Goal: Task Accomplishment & Management: Use online tool/utility

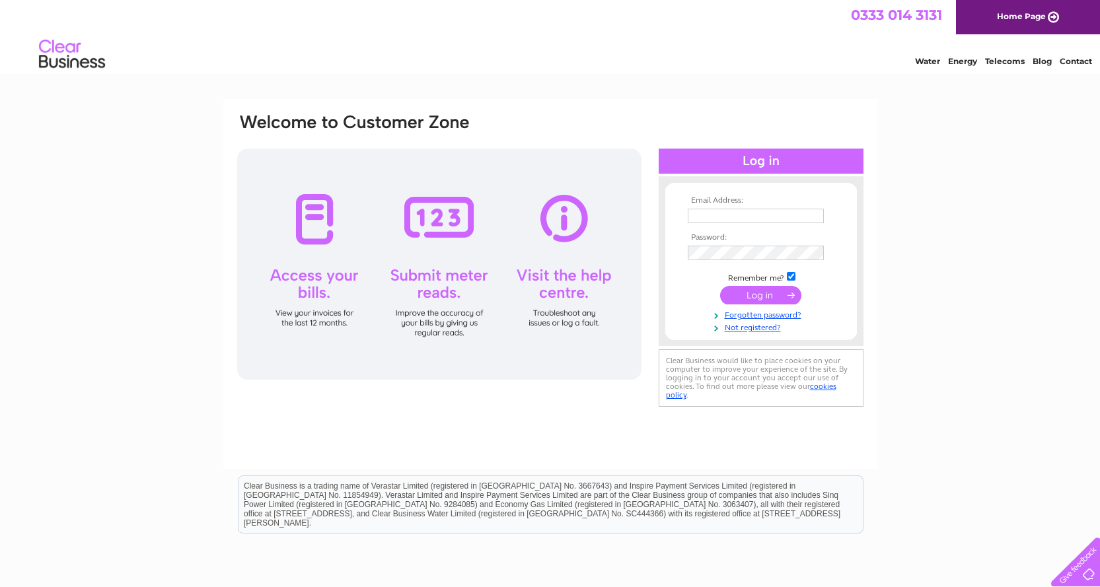
click at [711, 219] on input "text" at bounding box center [756, 216] width 136 height 15
type input "viv.swankie@rossie.org.uk"
click at [720, 287] on input "submit" at bounding box center [760, 296] width 81 height 19
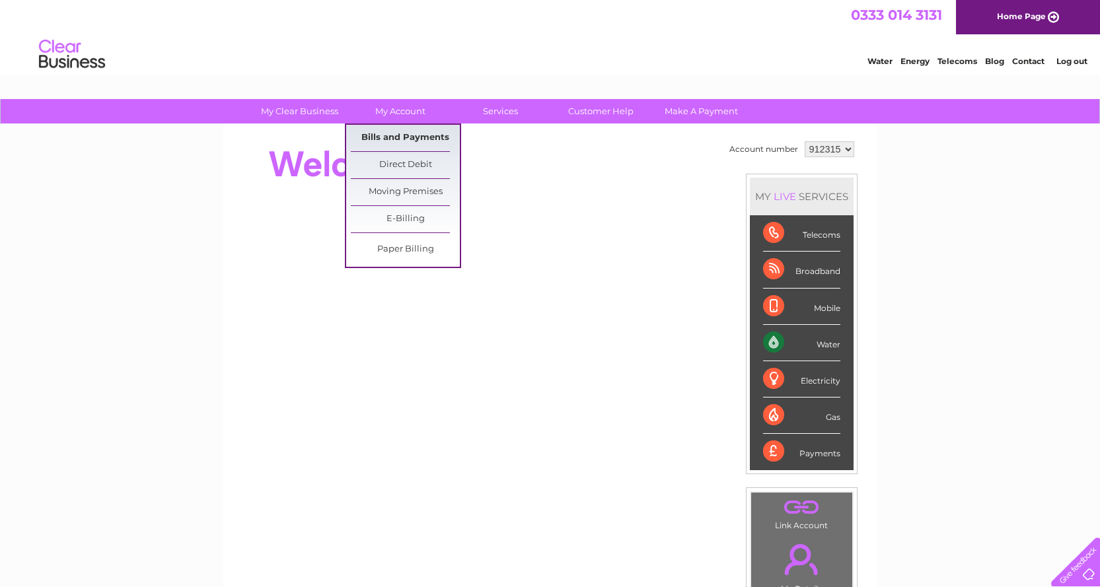
click at [405, 138] on link "Bills and Payments" at bounding box center [405, 138] width 109 height 26
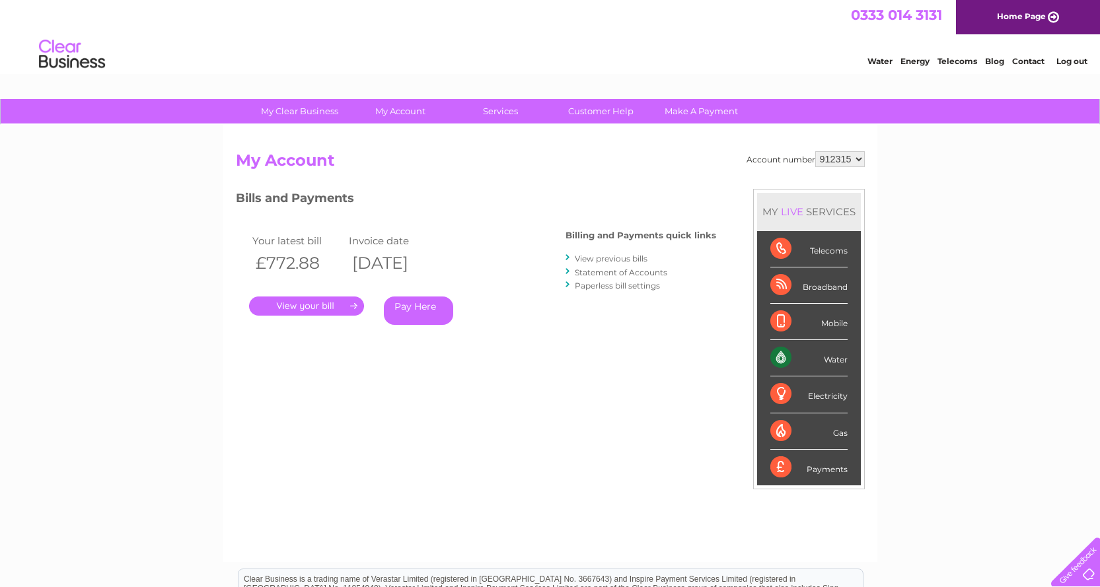
click at [302, 304] on link "." at bounding box center [306, 306] width 115 height 19
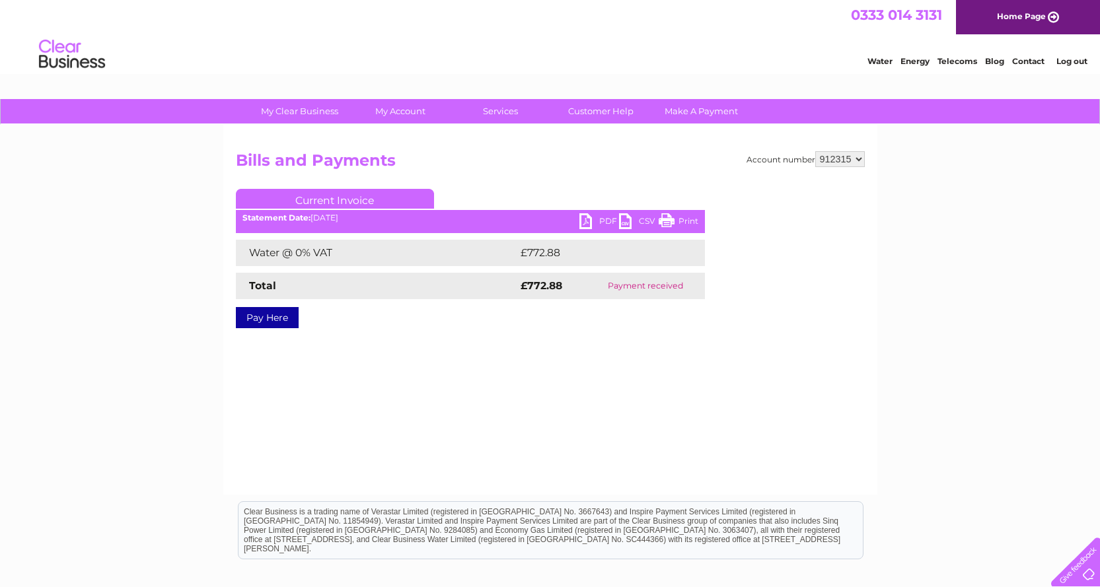
click at [597, 221] on link "PDF" at bounding box center [600, 222] width 40 height 19
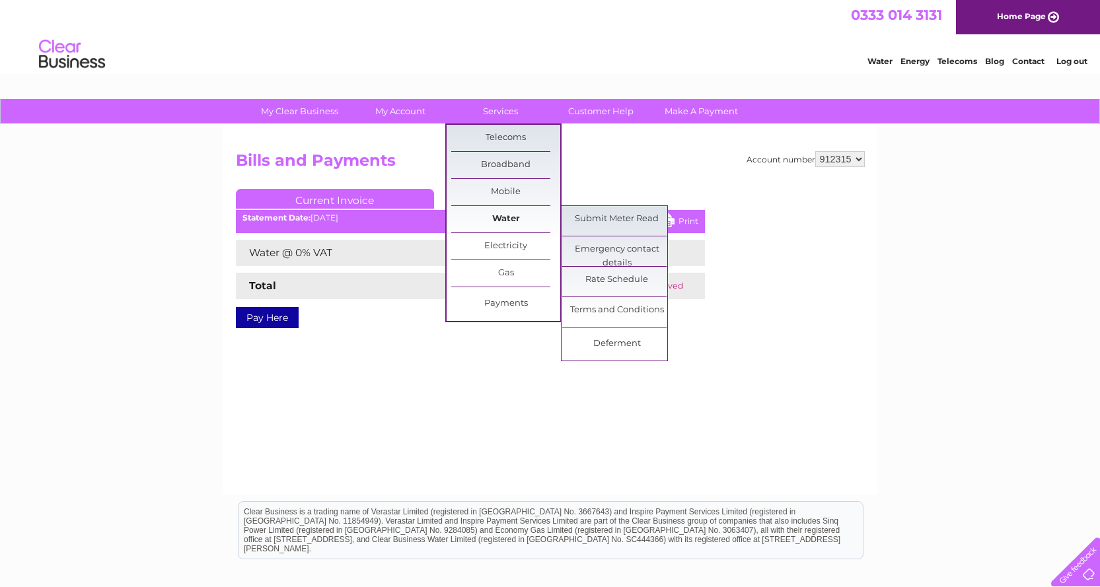
click at [506, 219] on link "Water" at bounding box center [505, 219] width 109 height 26
click at [592, 220] on link "Submit Meter Read" at bounding box center [616, 219] width 109 height 26
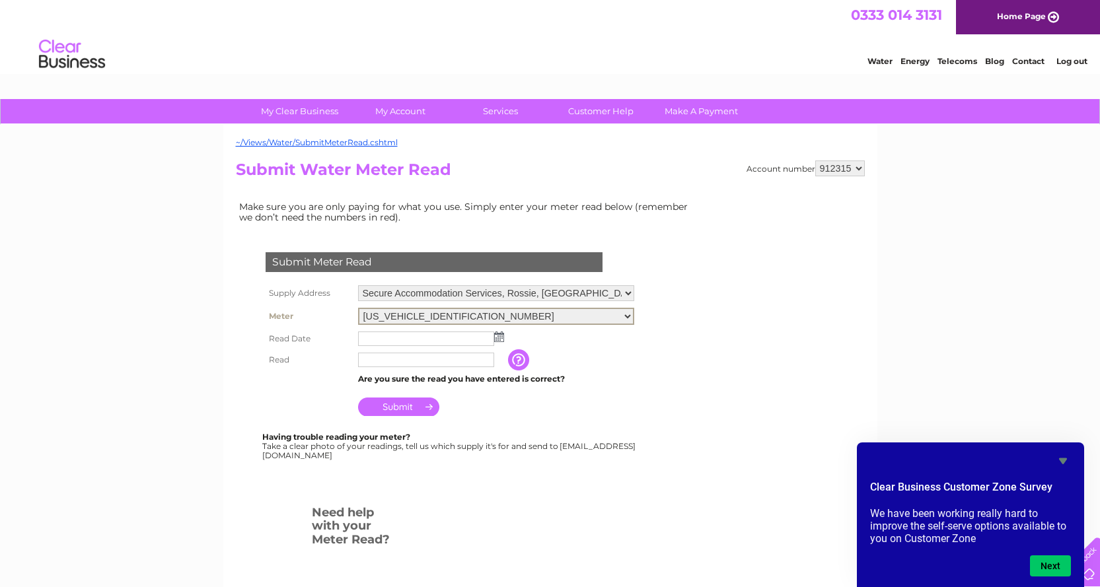
click at [630, 312] on select "06ELSTER17M390370 07100329906A183312 08ELSTER-X13M323788" at bounding box center [496, 316] width 276 height 17
select select "362782"
click at [358, 308] on select "06ELSTER17M390370 07100329906A183312 08ELSTER-X13M323788" at bounding box center [496, 316] width 276 height 17
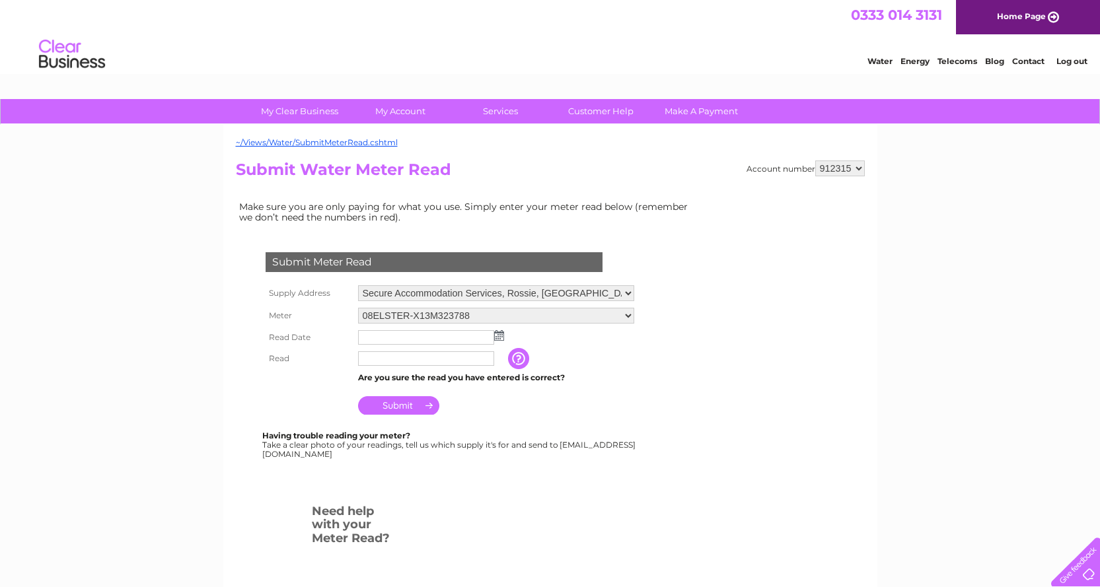
click at [498, 334] on img at bounding box center [499, 335] width 10 height 11
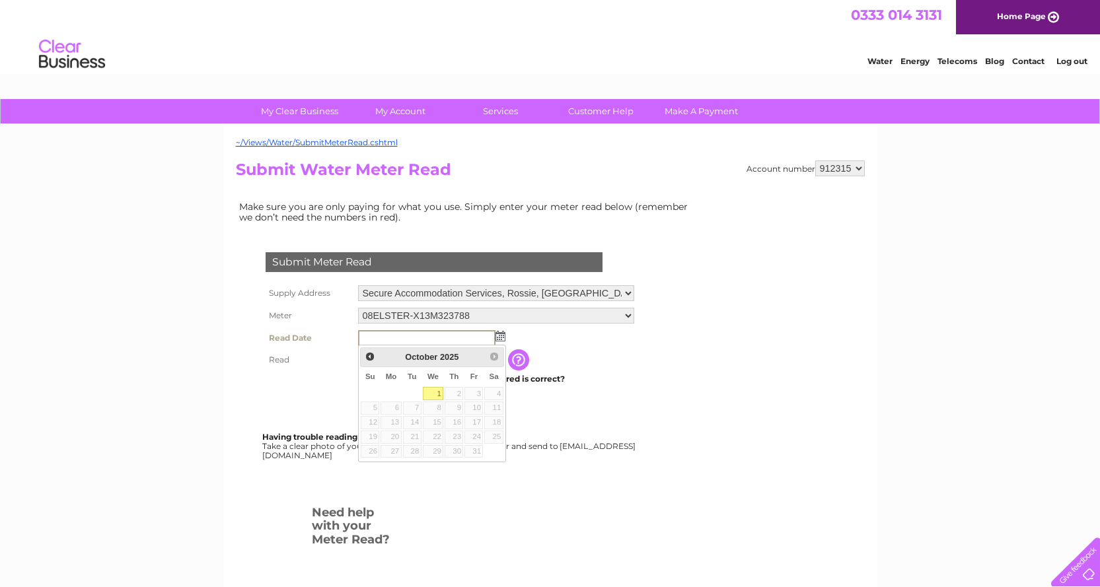
click at [438, 393] on link "1" at bounding box center [433, 393] width 21 height 13
type input "[DATE]"
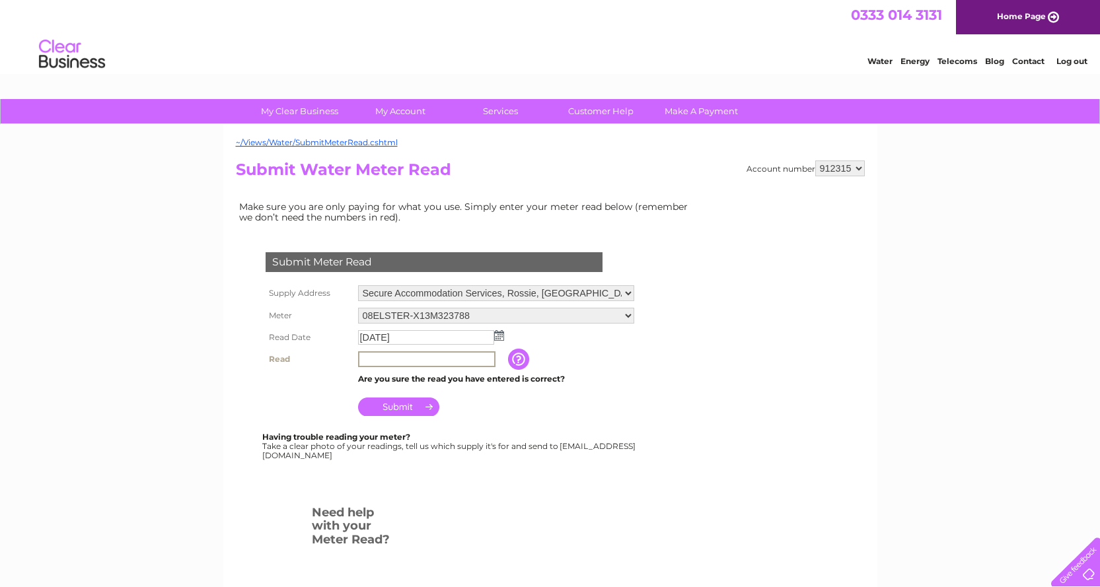
click at [372, 363] on input "text" at bounding box center [426, 360] width 137 height 16
type input "20274"
click at [416, 404] on input "Submit" at bounding box center [398, 405] width 81 height 19
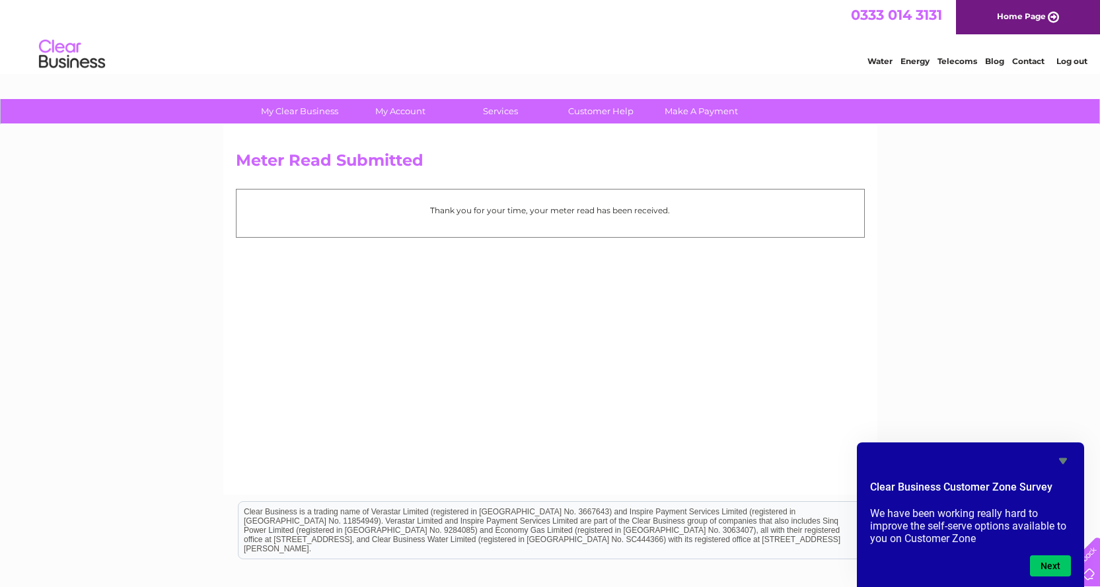
click at [1079, 63] on link "Log out" at bounding box center [1072, 61] width 31 height 10
